Goal: Task Accomplishment & Management: Complete application form

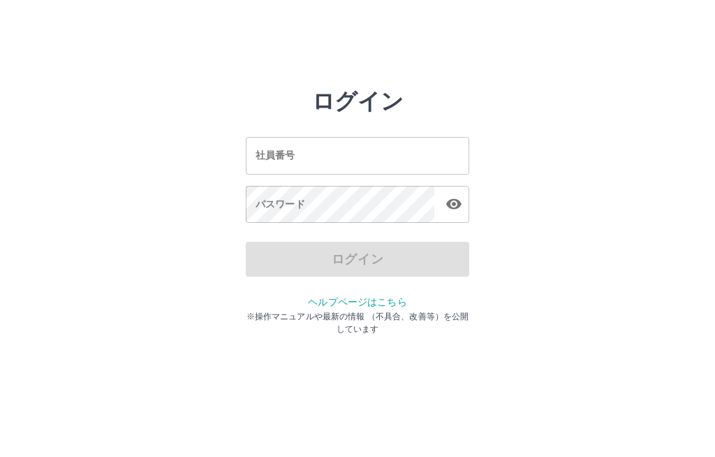
click at [432, 150] on input "社員番号" at bounding box center [358, 155] width 224 height 37
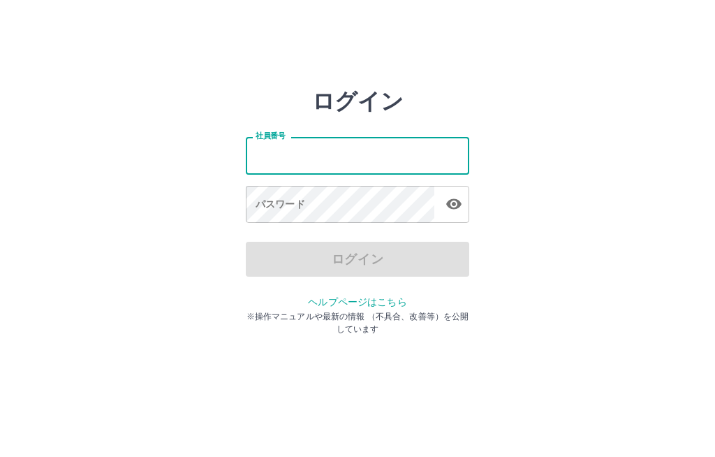
click at [420, 155] on input "社員番号" at bounding box center [358, 155] width 224 height 37
click at [570, 140] on div "ログイン 社員番号 社員番号 パスワード パスワード ログイン ヘルプページはこちら ※操作マニュアルや最新の情報 （不具合、改善等）を公開しています" at bounding box center [357, 200] width 715 height 224
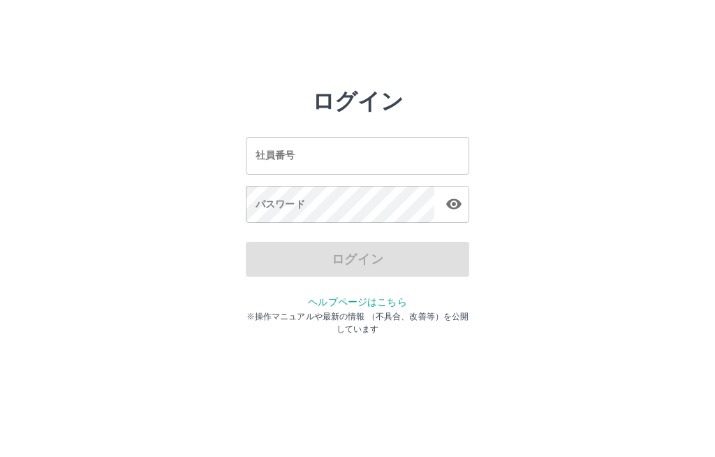
click at [347, 156] on input "社員番号" at bounding box center [358, 155] width 224 height 37
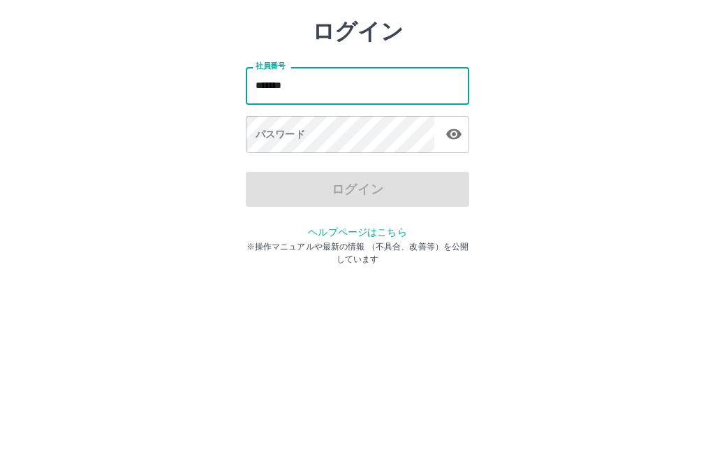
type input "*******"
click at [264, 186] on div "パスワード パスワード" at bounding box center [358, 205] width 224 height 39
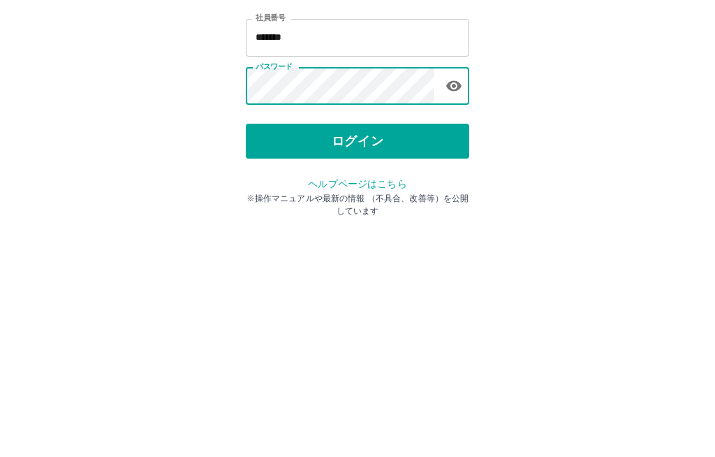
click at [381, 242] on button "ログイン" at bounding box center [358, 259] width 224 height 35
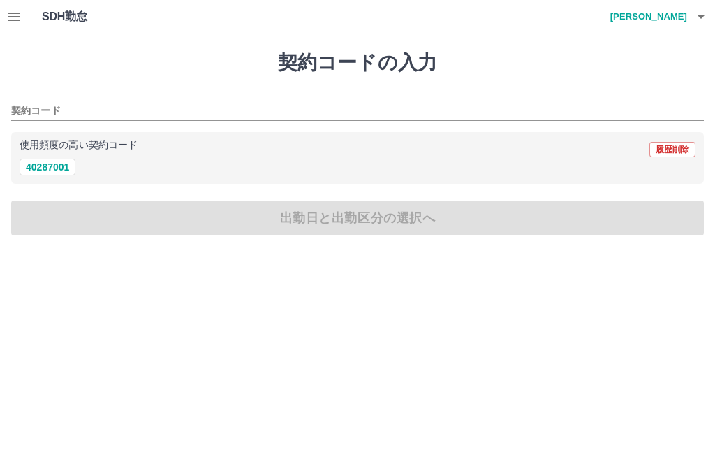
click at [45, 171] on button "40287001" at bounding box center [48, 167] width 56 height 17
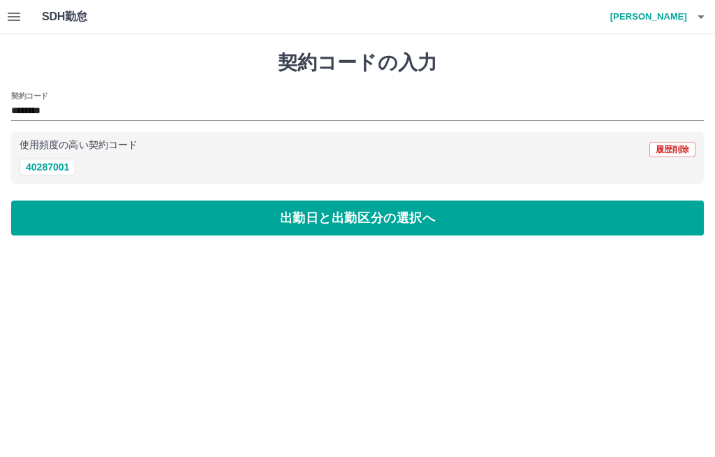
type input "********"
click at [351, 216] on button "出勤日と出勤区分の選択へ" at bounding box center [357, 217] width 693 height 35
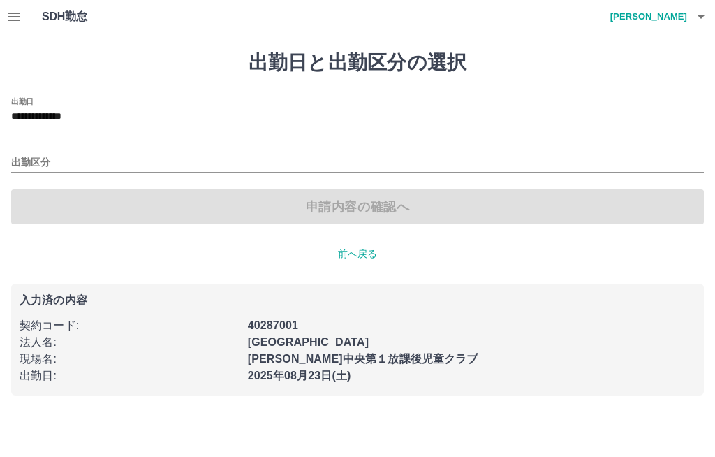
click at [120, 145] on div "出勤区分" at bounding box center [357, 157] width 693 height 29
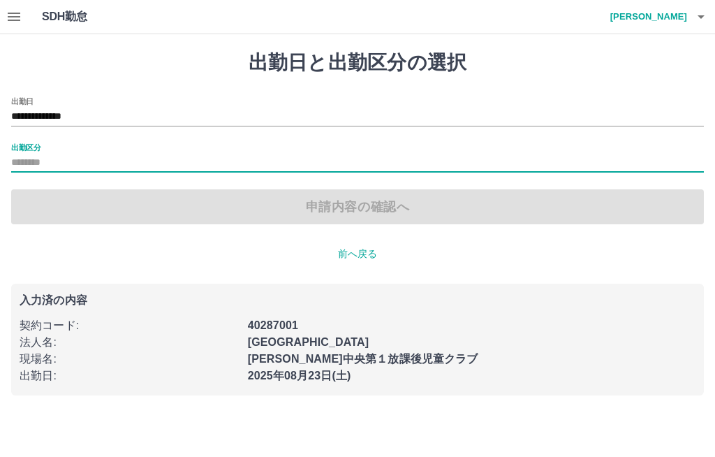
click at [117, 159] on input "出勤区分" at bounding box center [357, 162] width 693 height 17
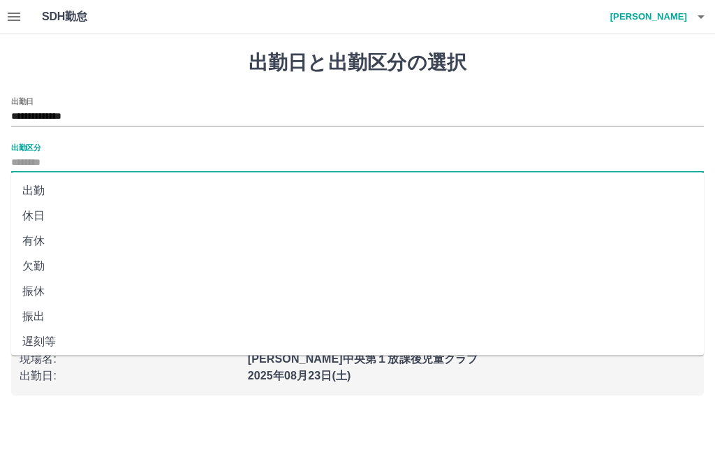
click at [50, 183] on li "出勤" at bounding box center [357, 190] width 693 height 25
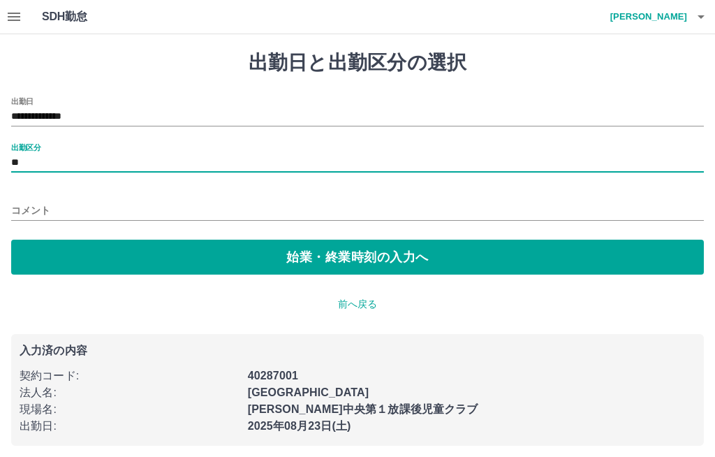
type input "**"
click at [432, 255] on button "始業・終業時刻の入力へ" at bounding box center [357, 257] width 693 height 35
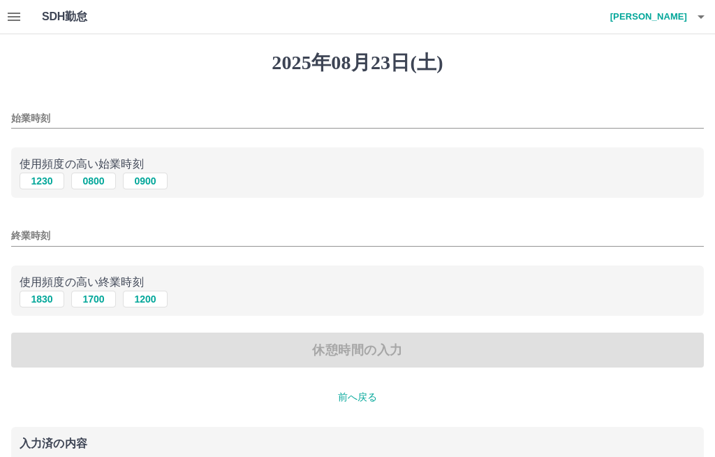
click at [95, 178] on button "0800" at bounding box center [93, 181] width 45 height 17
type input "****"
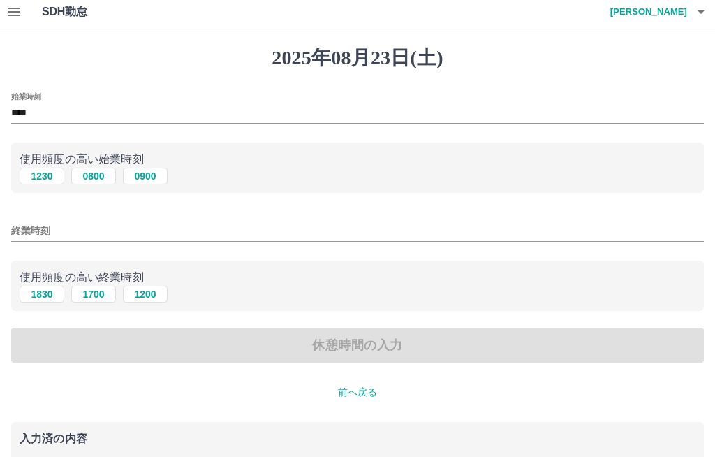
click at [87, 225] on input "終業時刻" at bounding box center [357, 231] width 693 height 20
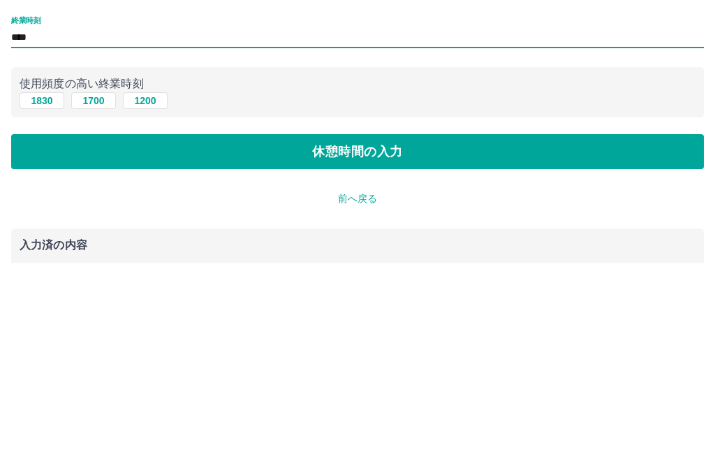
type input "****"
click at [461, 328] on button "休憩時間の入力" at bounding box center [357, 345] width 693 height 35
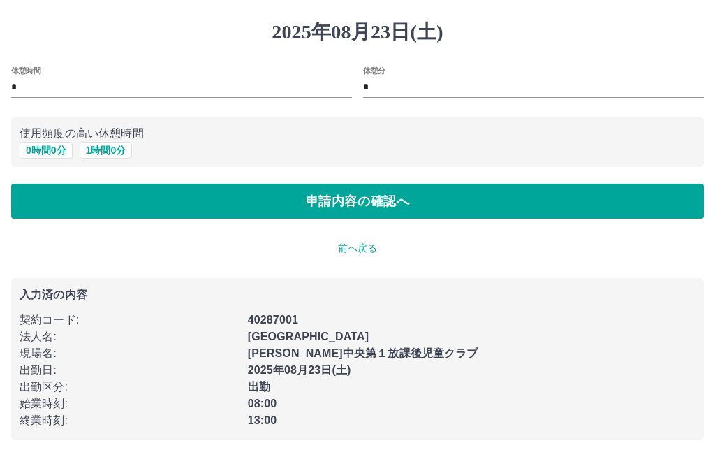
scroll to position [1, 0]
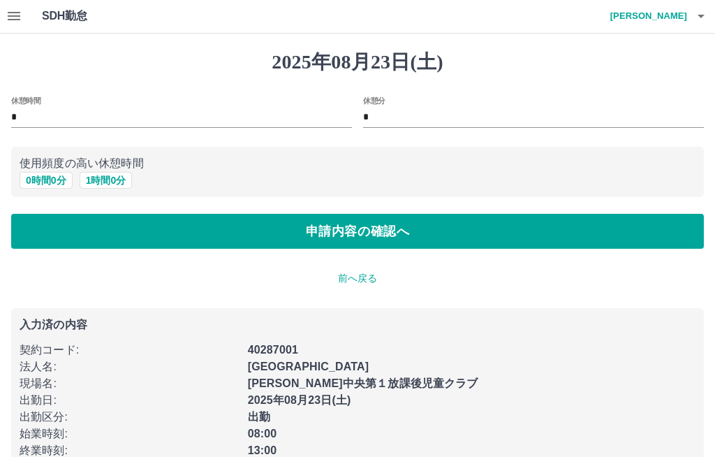
click at [30, 187] on button "0 時間 0 分" at bounding box center [46, 180] width 53 height 17
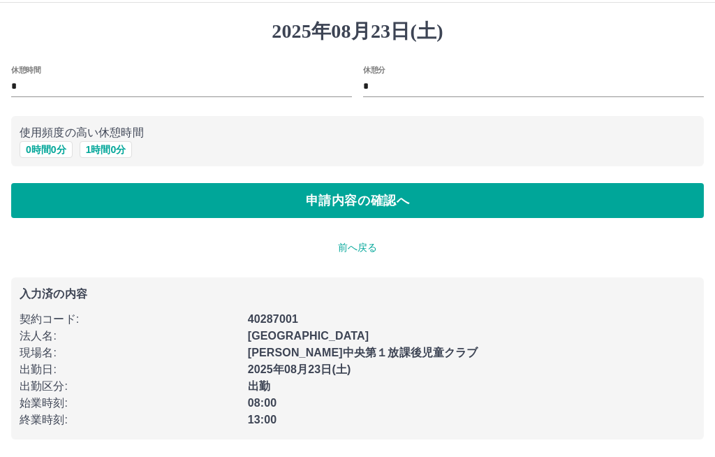
scroll to position [0, 0]
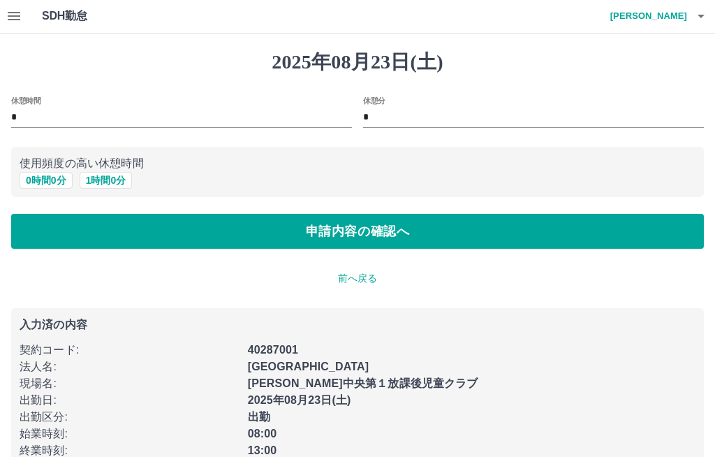
scroll to position [31, 0]
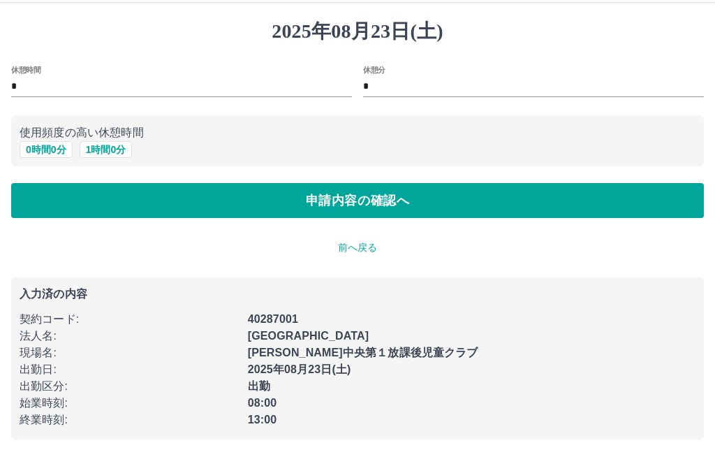
click at [493, 198] on button "申請内容の確認へ" at bounding box center [357, 201] width 693 height 35
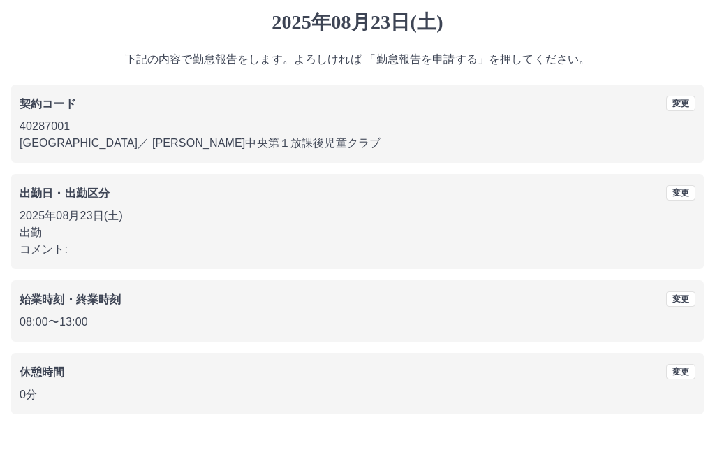
scroll to position [17, 0]
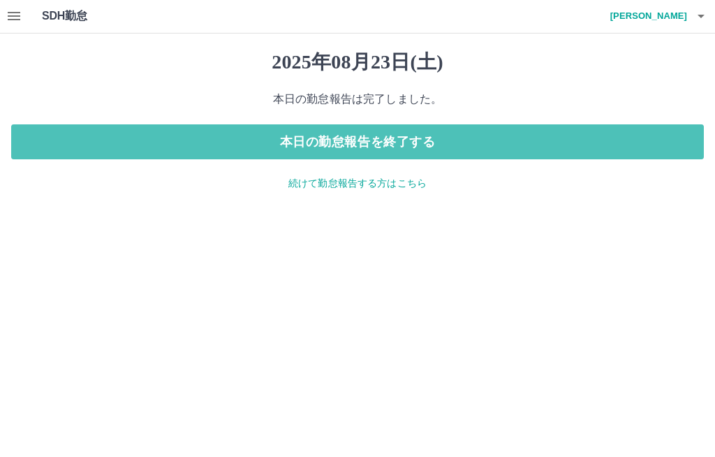
click at [501, 141] on button "本日の勤怠報告を終了する" at bounding box center [357, 142] width 693 height 35
